Goal: Task Accomplishment & Management: Complete application form

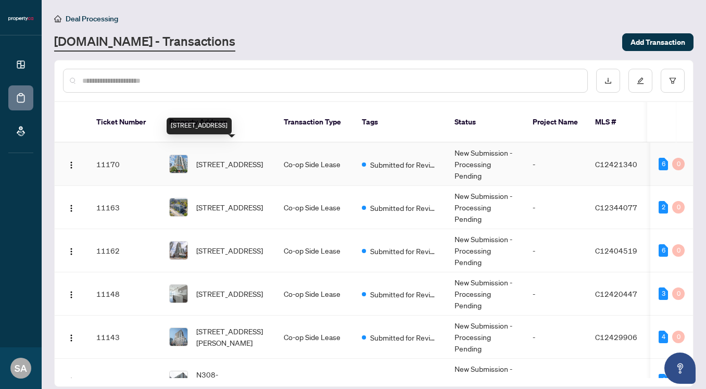
click at [235, 158] on span "[STREET_ADDRESS]" at bounding box center [229, 163] width 67 height 11
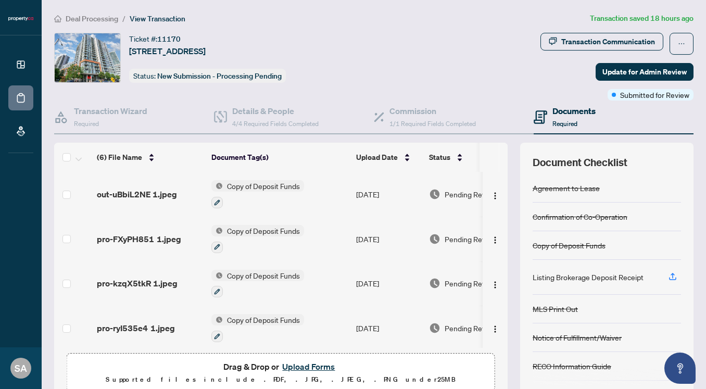
click at [317, 366] on button "Upload Forms" at bounding box center [308, 367] width 59 height 14
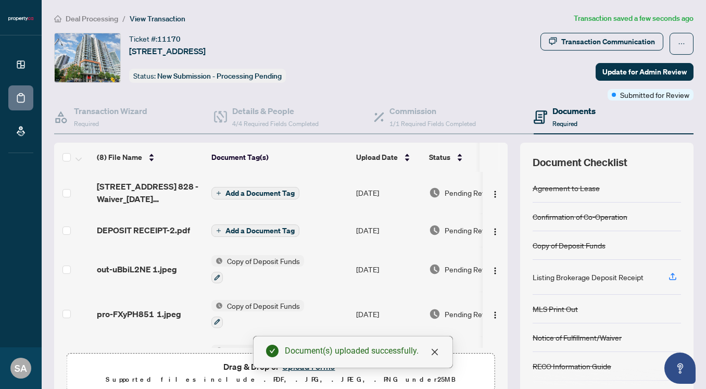
click at [263, 190] on span "Add a Document Tag" at bounding box center [260, 193] width 69 height 7
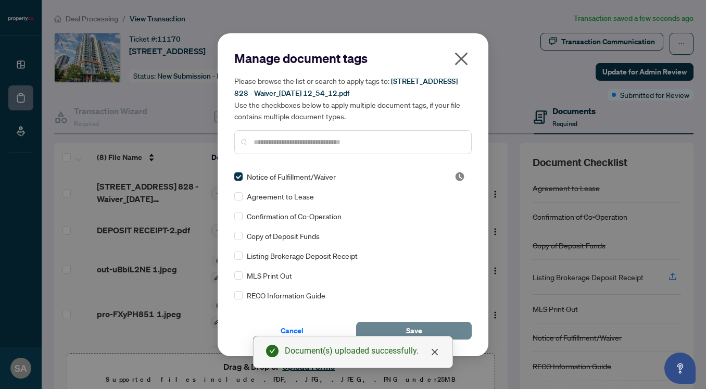
click at [429, 330] on button "Save" at bounding box center [414, 331] width 116 height 18
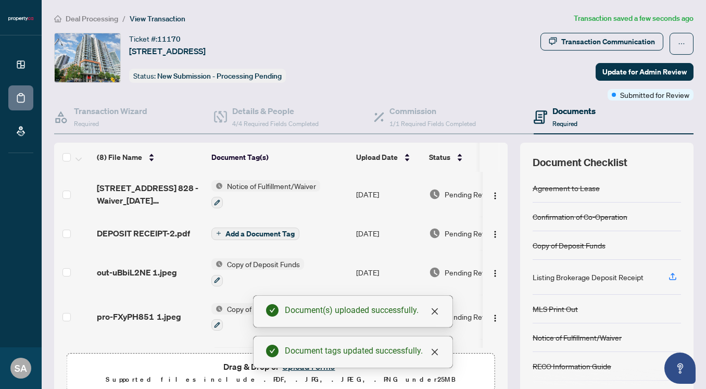
click at [249, 234] on span "Add a Document Tag" at bounding box center [260, 233] width 69 height 7
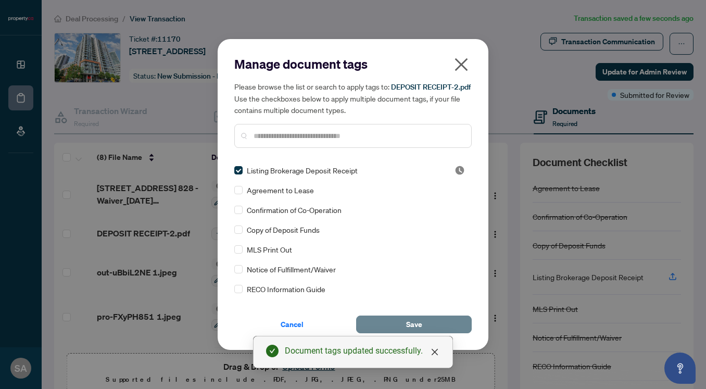
click at [462, 323] on button "Save" at bounding box center [414, 325] width 116 height 18
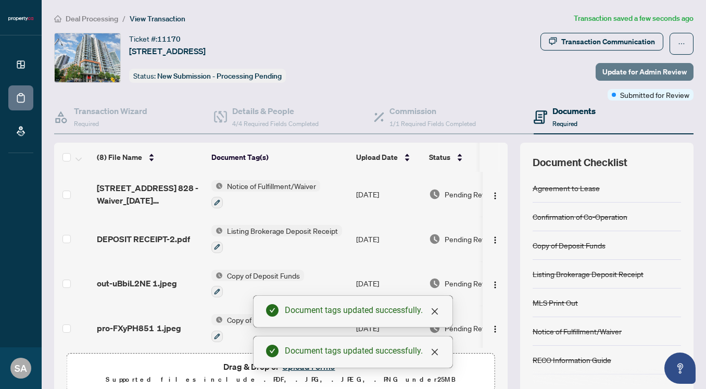
click at [628, 76] on span "Update for Admin Review" at bounding box center [645, 72] width 84 height 17
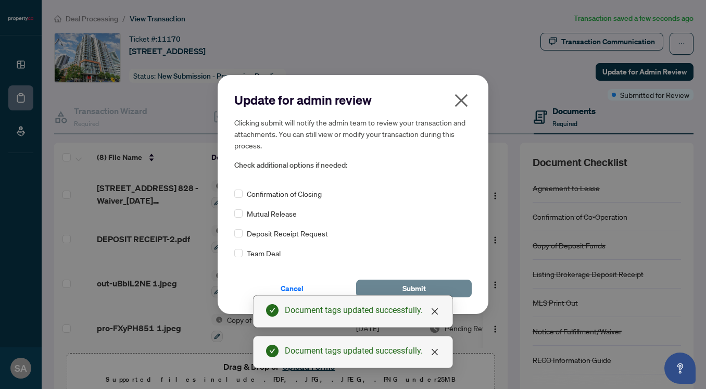
click at [453, 281] on button "Submit" at bounding box center [414, 289] width 116 height 18
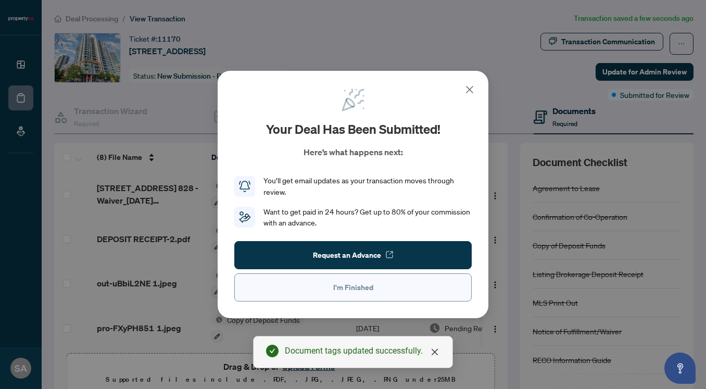
click at [414, 284] on button "I'm Finished" at bounding box center [353, 288] width 238 height 28
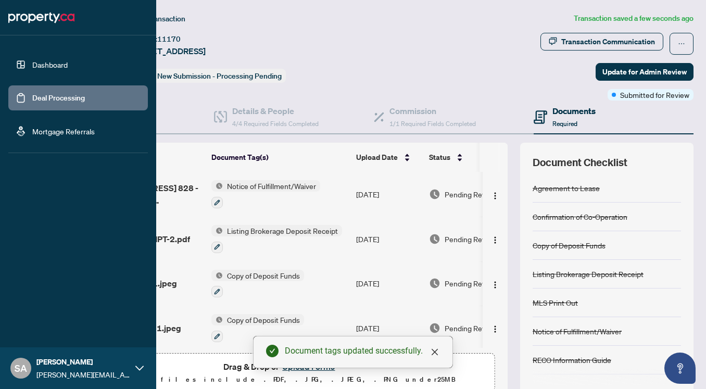
click at [32, 101] on link "Deal Processing" at bounding box center [58, 97] width 53 height 9
